Goal: Information Seeking & Learning: Learn about a topic

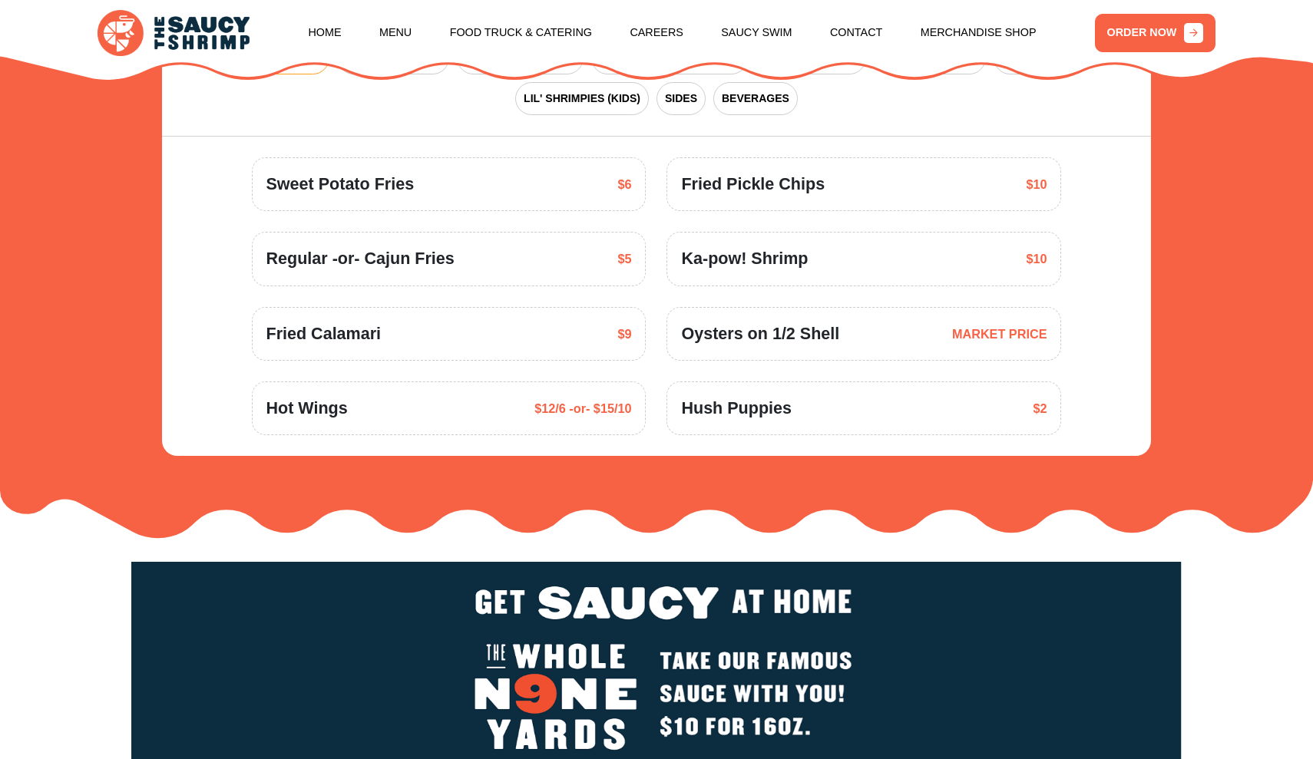
scroll to position [2227, 0]
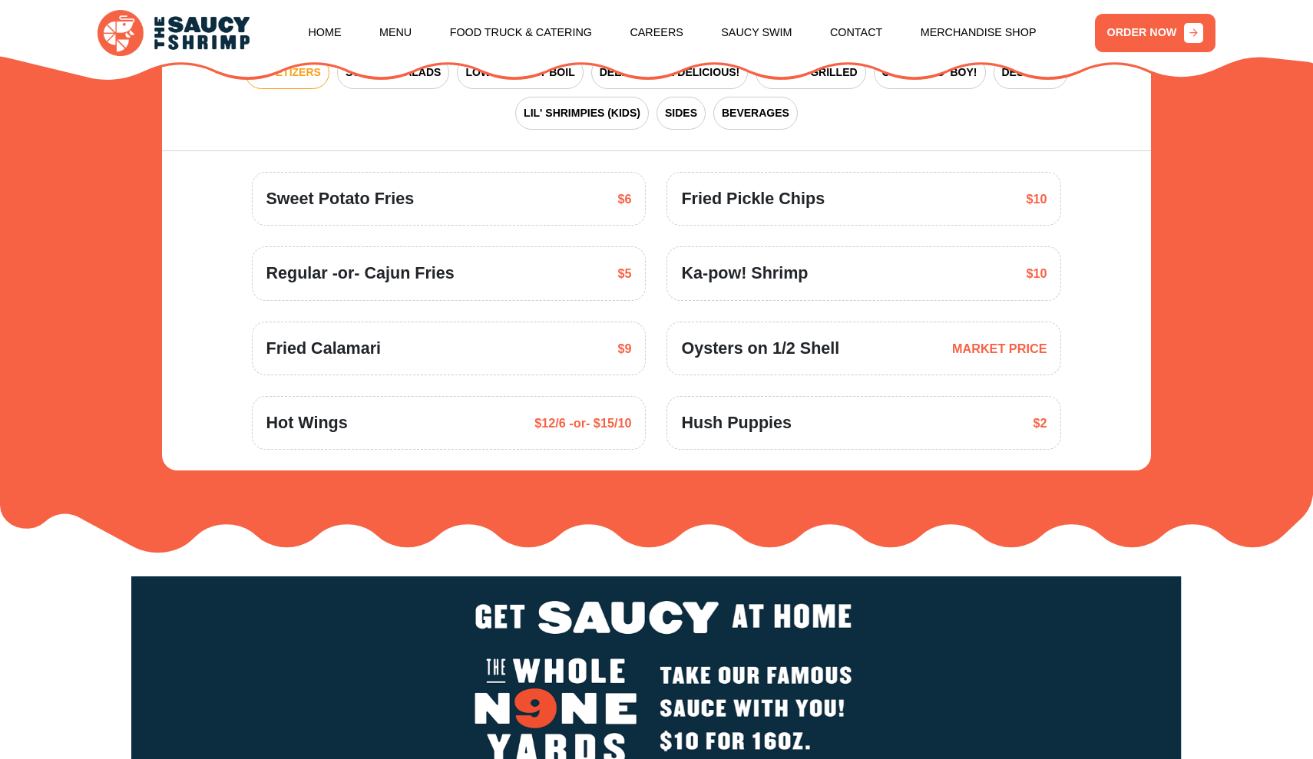
click at [999, 339] on span "MARKET PRICE" at bounding box center [999, 348] width 95 height 18
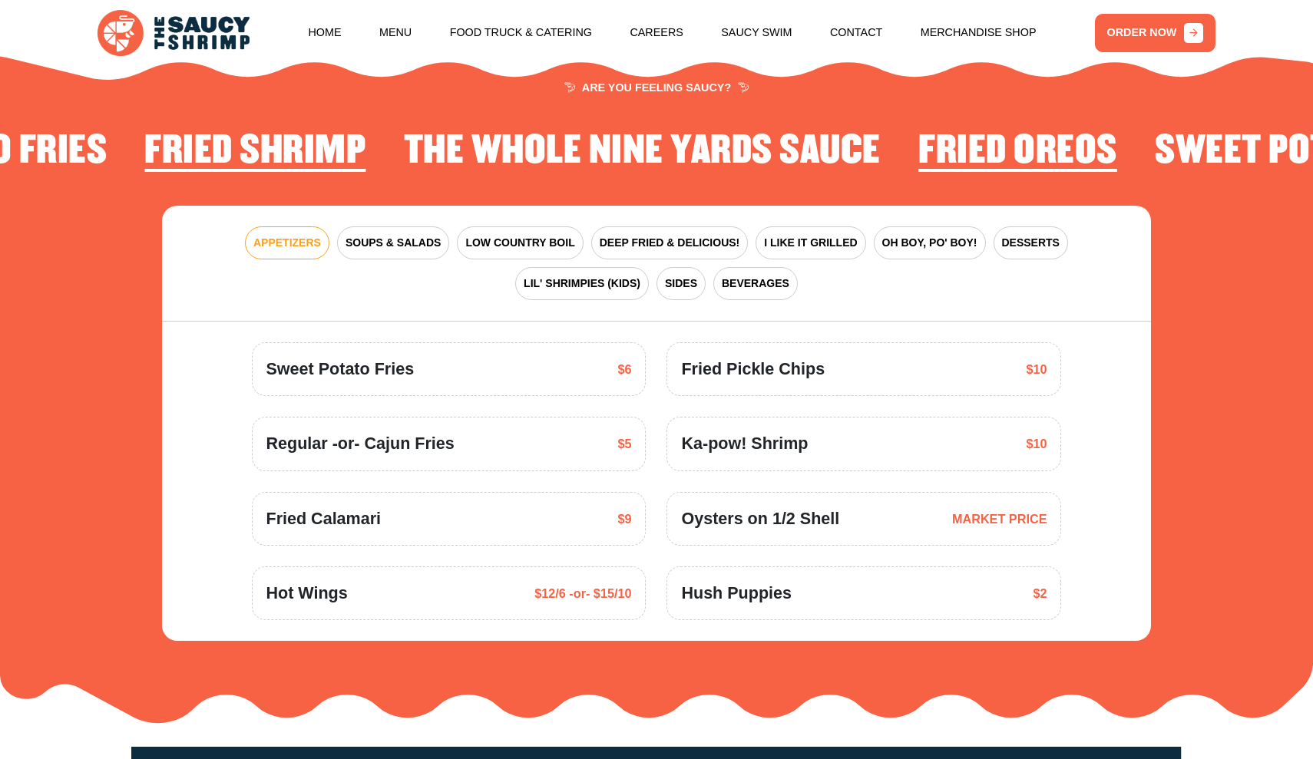
scroll to position [2054, 0]
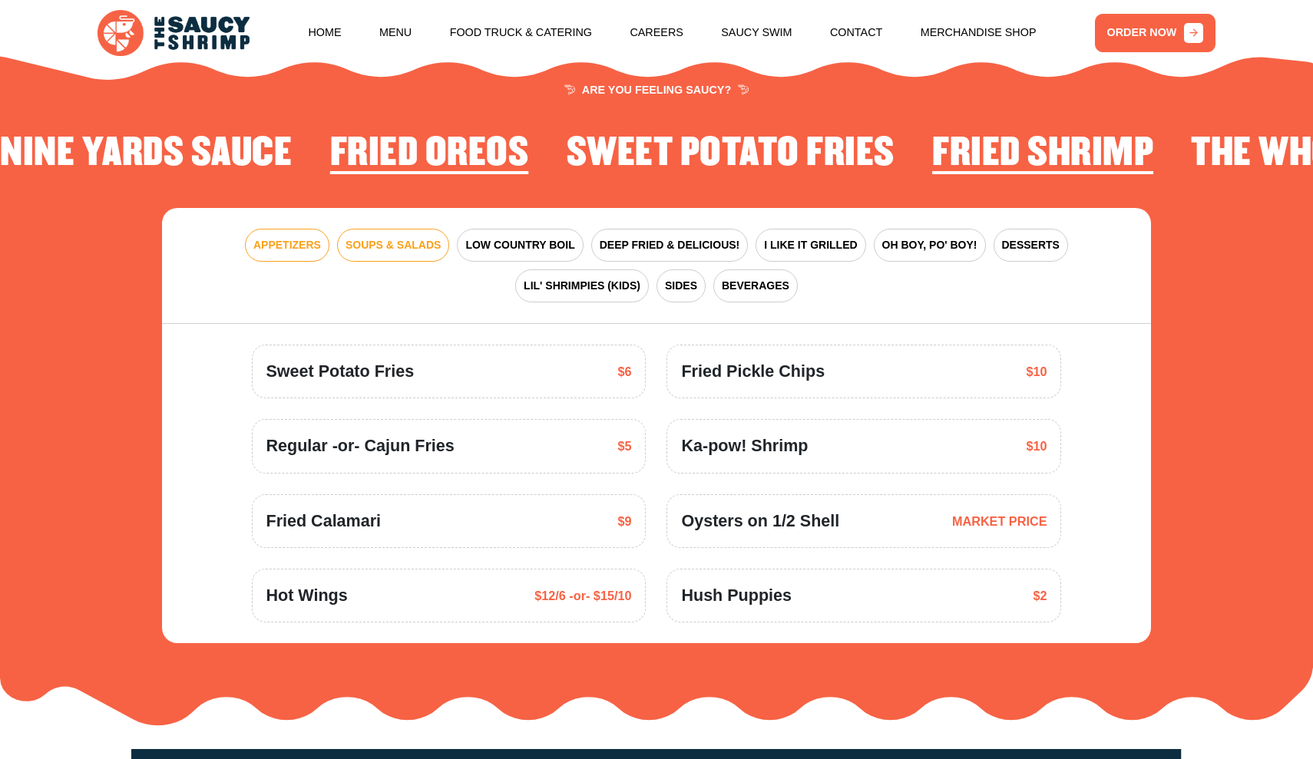
click at [398, 237] on span "SOUPS & SALADS" at bounding box center [392, 245] width 95 height 16
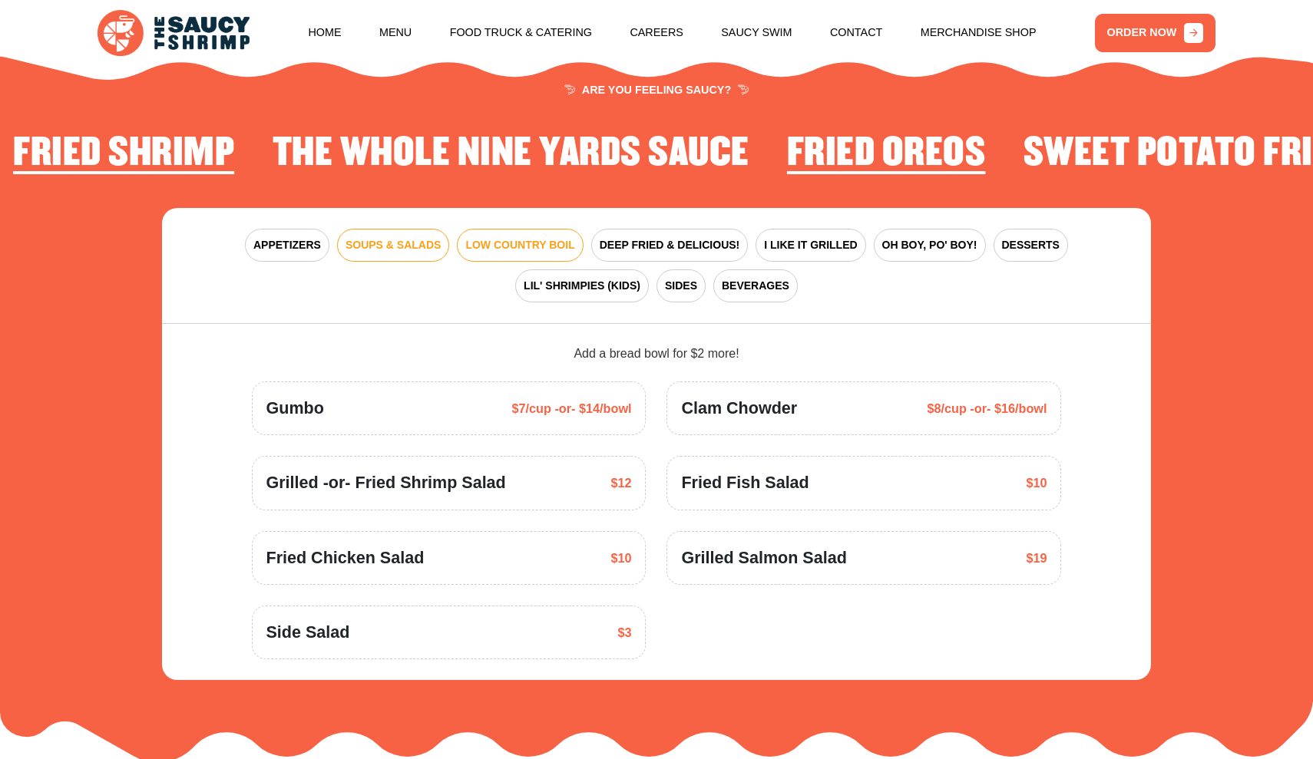
click at [501, 237] on span "LOW COUNTRY BOIL" at bounding box center [519, 245] width 109 height 16
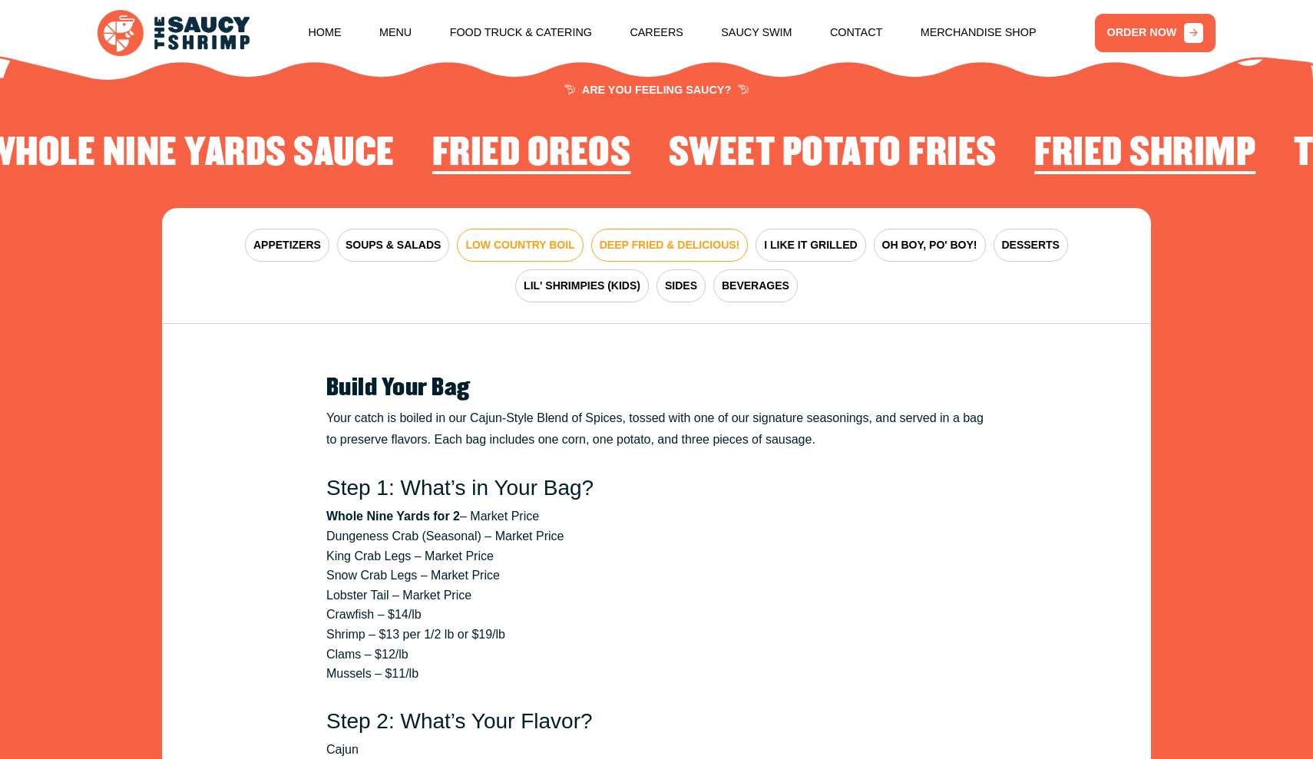
click at [666, 237] on span "DEEP FRIED & DELICIOUS!" at bounding box center [670, 245] width 140 height 16
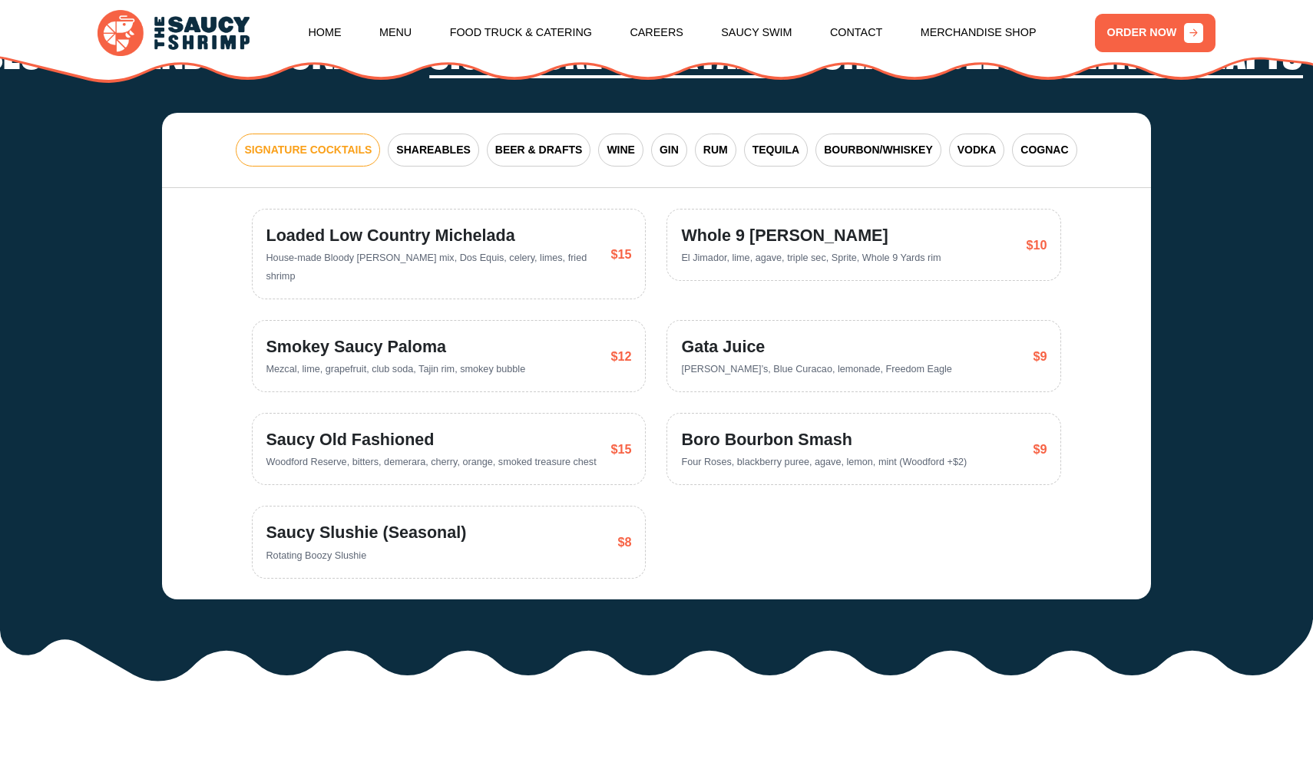
scroll to position [3078, 0]
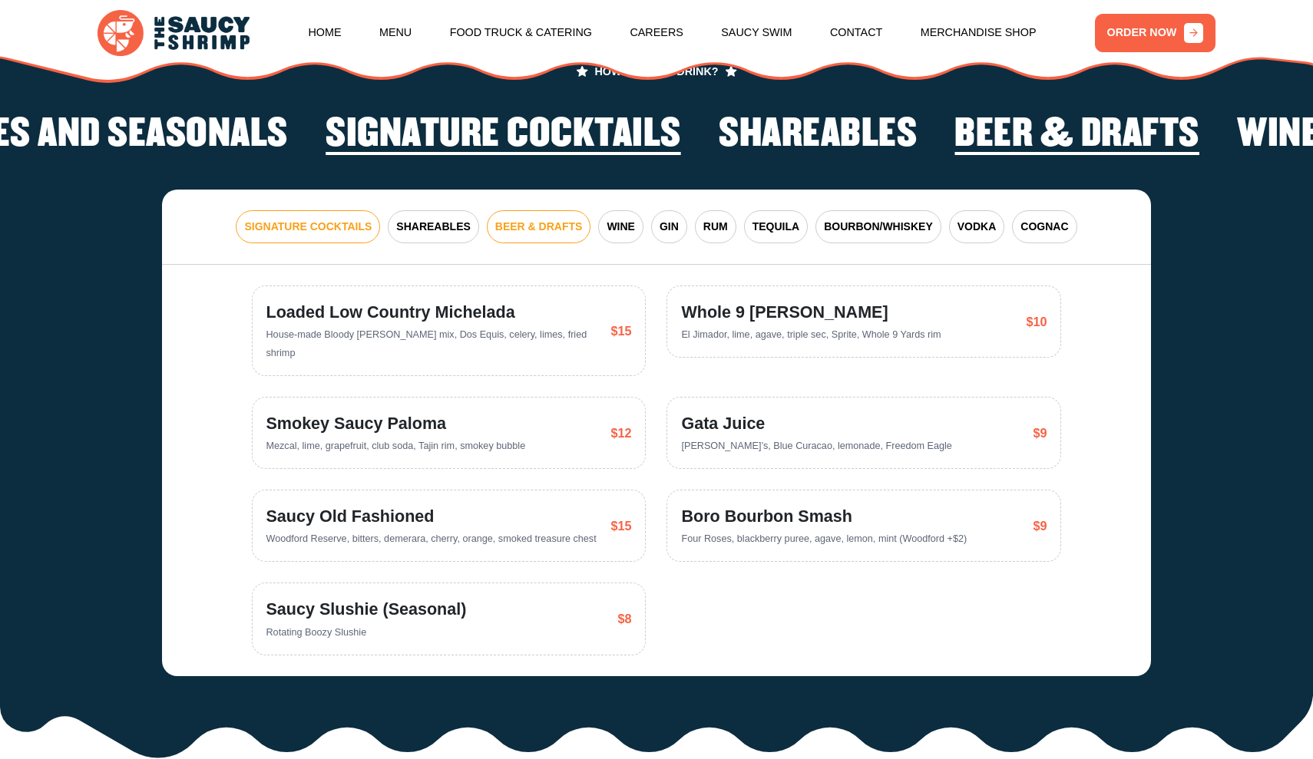
click at [569, 219] on span "BEER & DRAFTS" at bounding box center [539, 227] width 88 height 16
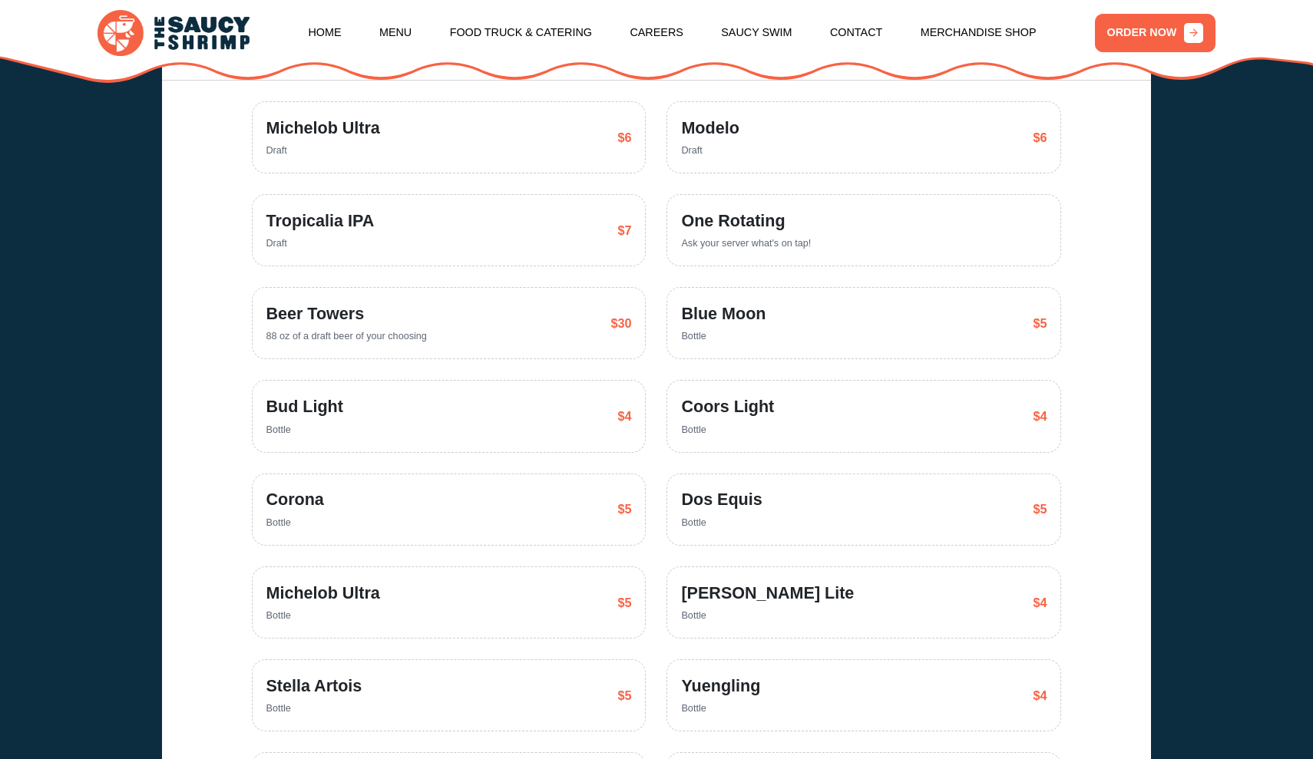
scroll to position [3264, 0]
